Goal: Task Accomplishment & Management: Complete application form

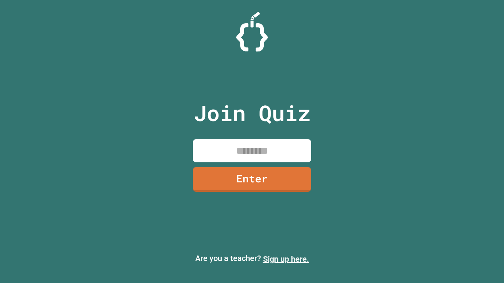
click at [286, 259] on link "Sign up here." at bounding box center [286, 259] width 46 height 9
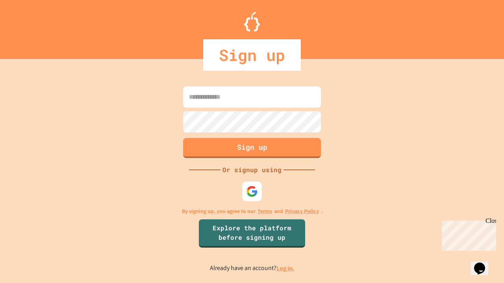
click at [286, 268] on link "Log in." at bounding box center [285, 268] width 18 height 8
